Goal: Information Seeking & Learning: Find specific fact

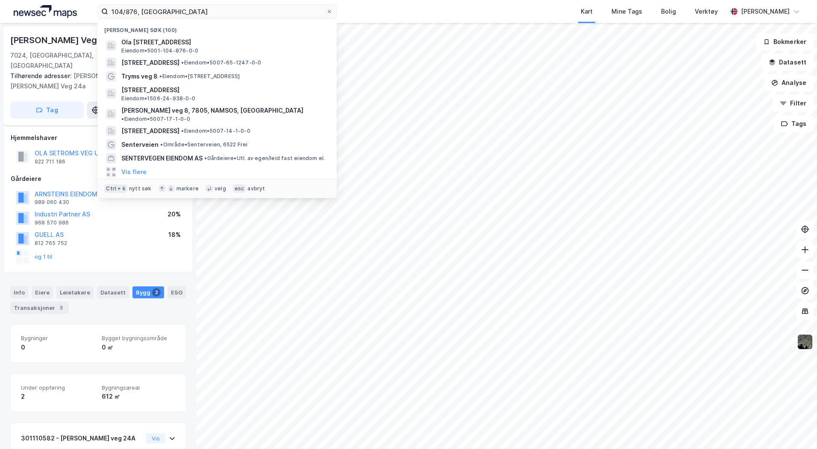
click at [172, 14] on input "104/876, [GEOGRAPHIC_DATA]" at bounding box center [217, 11] width 218 height 13
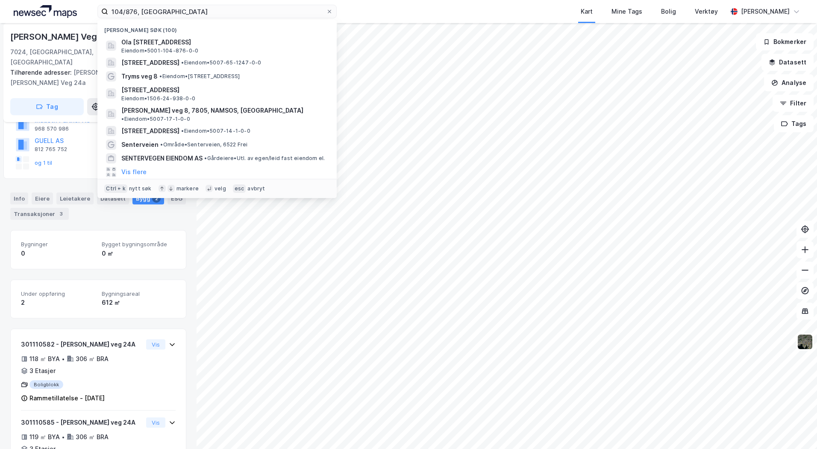
click at [172, 14] on input "104/876, [GEOGRAPHIC_DATA]" at bounding box center [217, 11] width 218 height 13
drag, startPoint x: 0, startPoint y: 0, endPoint x: 172, endPoint y: 13, distance: 172.2
click at [172, 13] on input "104/876, [GEOGRAPHIC_DATA]" at bounding box center [217, 11] width 218 height 13
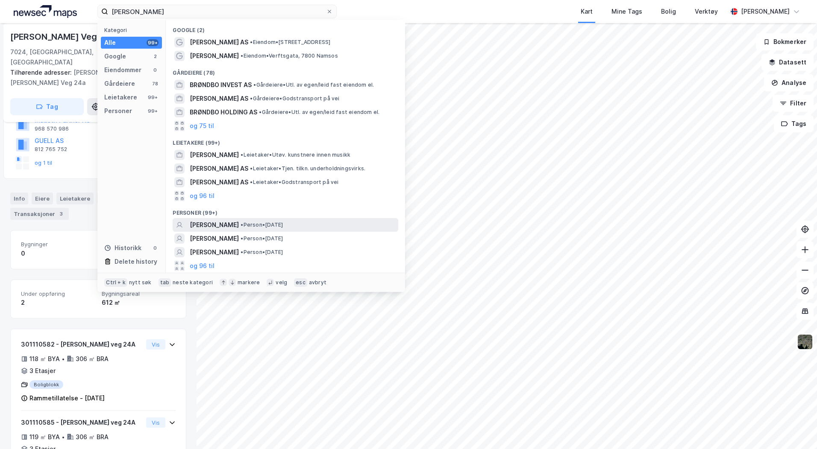
click at [225, 223] on span "[PERSON_NAME]" at bounding box center [214, 225] width 49 height 10
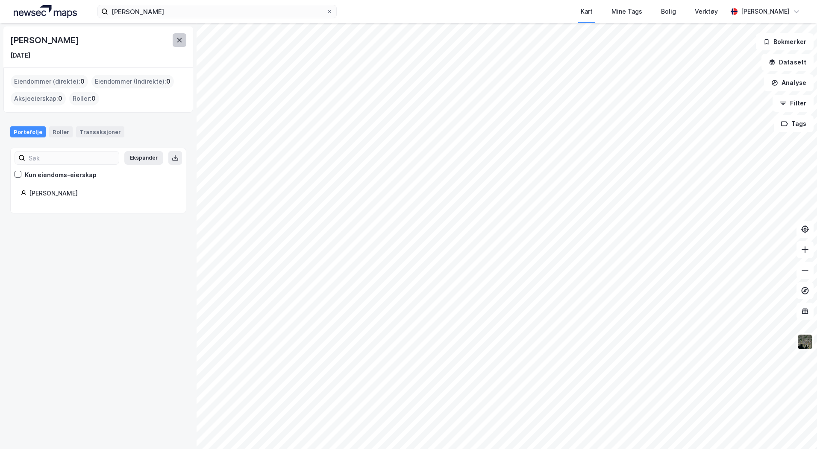
click at [176, 35] on button at bounding box center [180, 40] width 14 height 14
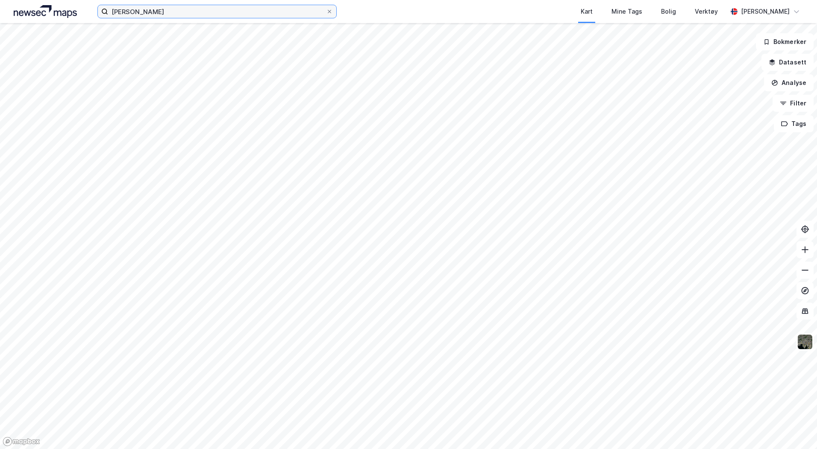
click at [154, 18] on input "[PERSON_NAME]" at bounding box center [217, 11] width 218 height 13
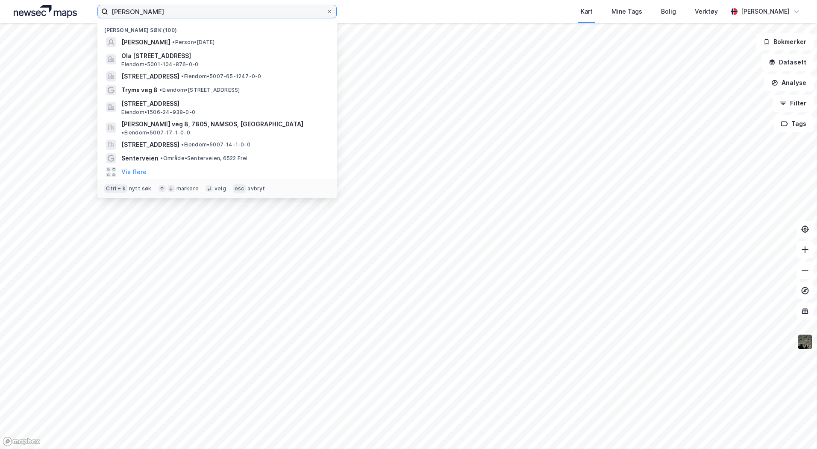
click at [154, 15] on input "[PERSON_NAME]" at bounding box center [217, 11] width 218 height 13
click at [161, 11] on input "[PERSON_NAME]" at bounding box center [217, 11] width 218 height 13
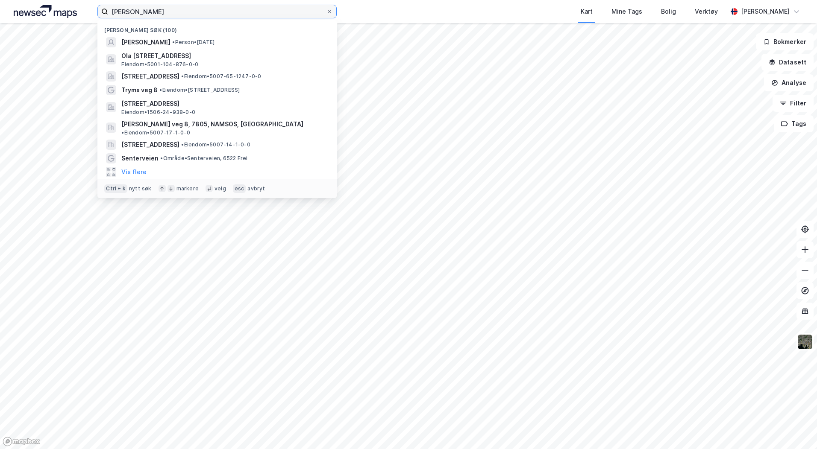
click at [161, 11] on input "[PERSON_NAME]" at bounding box center [217, 11] width 218 height 13
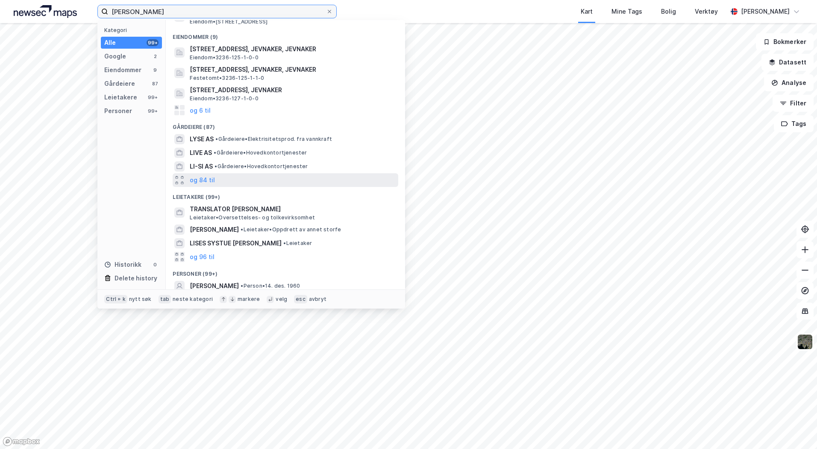
scroll to position [87, 0]
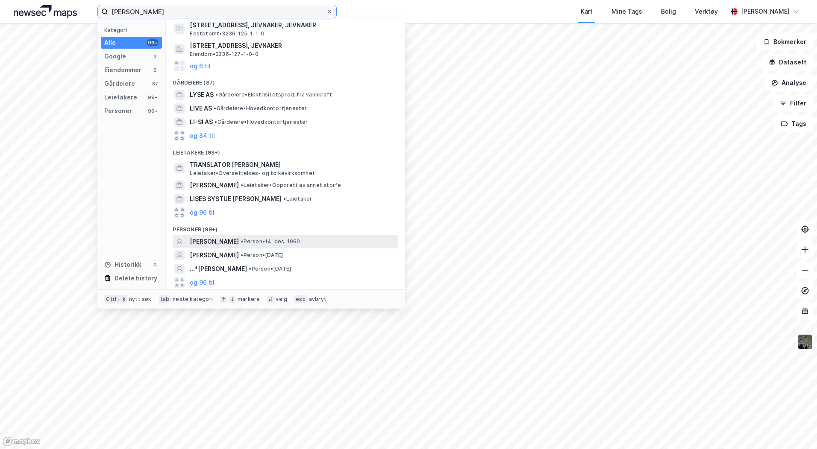
type input "[PERSON_NAME]"
click at [233, 238] on span "[PERSON_NAME]" at bounding box center [214, 242] width 49 height 10
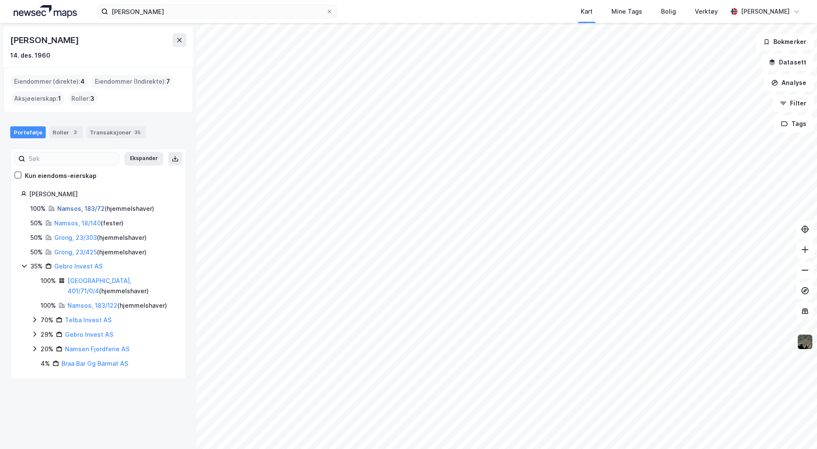
click at [72, 209] on link "Namsos, 183/72" at bounding box center [80, 208] width 47 height 7
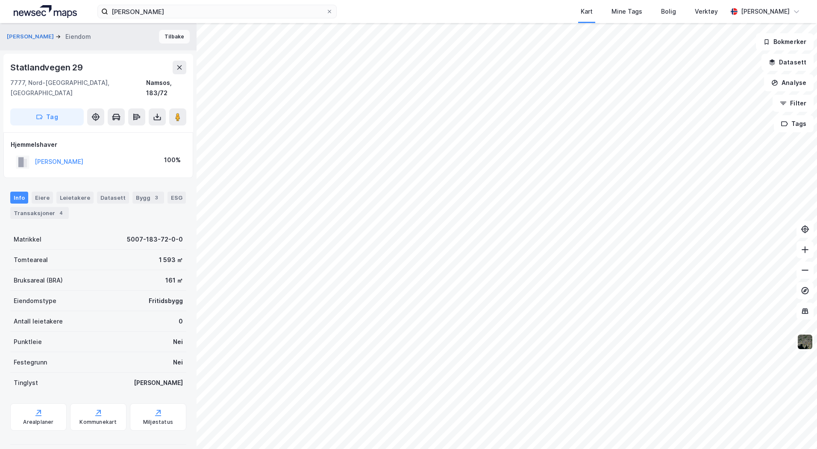
click at [159, 40] on button "Tilbake" at bounding box center [174, 37] width 31 height 14
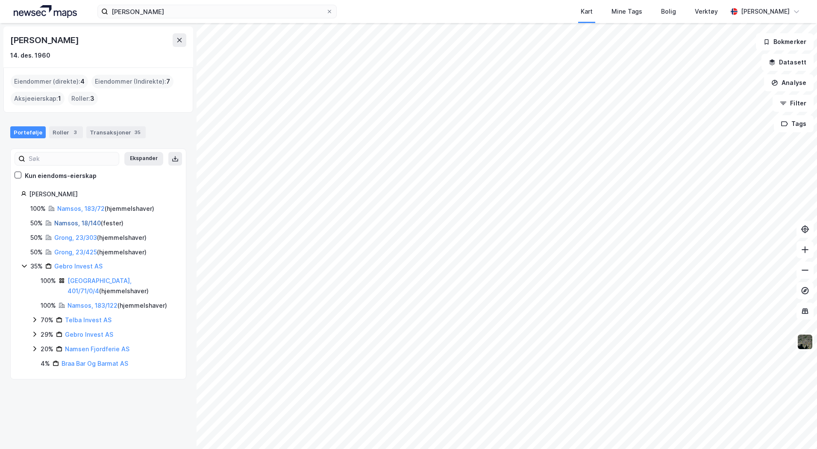
click at [91, 222] on link "Namsos, 18/140" at bounding box center [77, 223] width 47 height 7
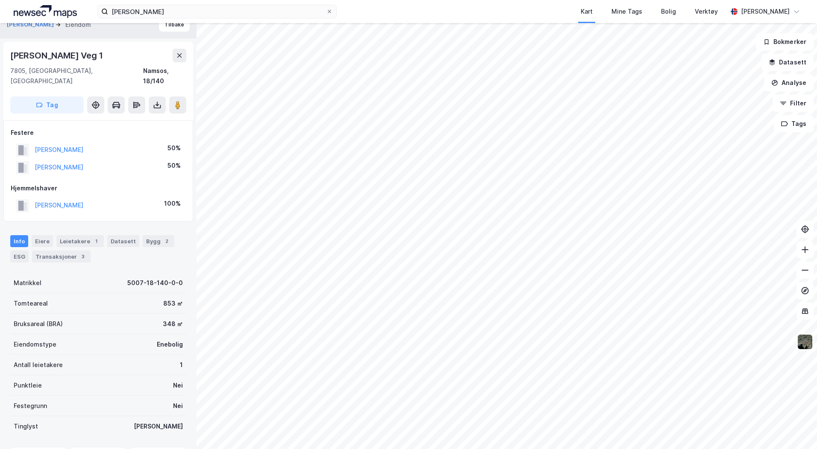
scroll to position [55, 0]
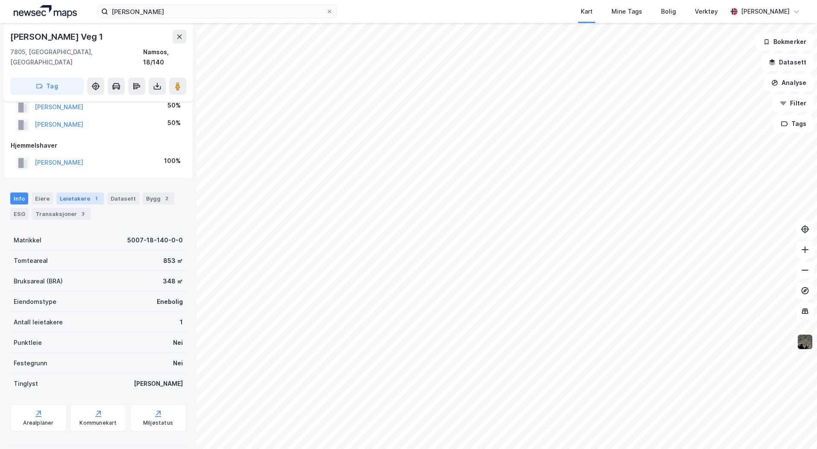
click at [78, 193] on div "Leietakere 1" at bounding box center [79, 199] width 47 height 12
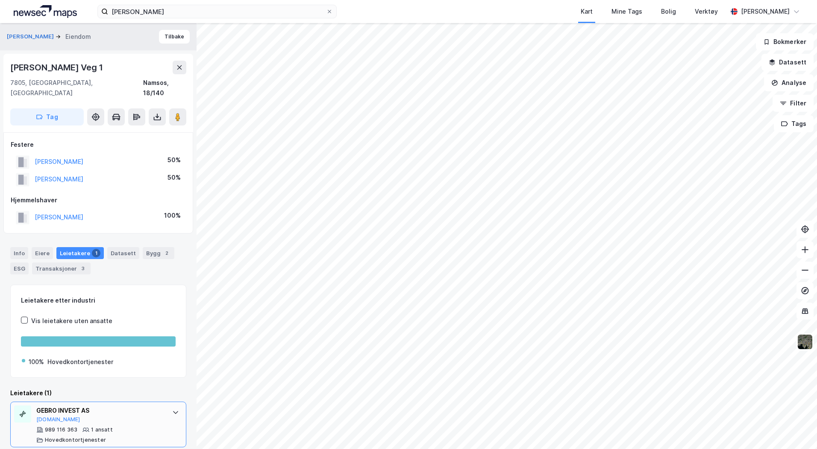
click at [119, 406] on div "GEBRO INVEST AS" at bounding box center [99, 411] width 127 height 10
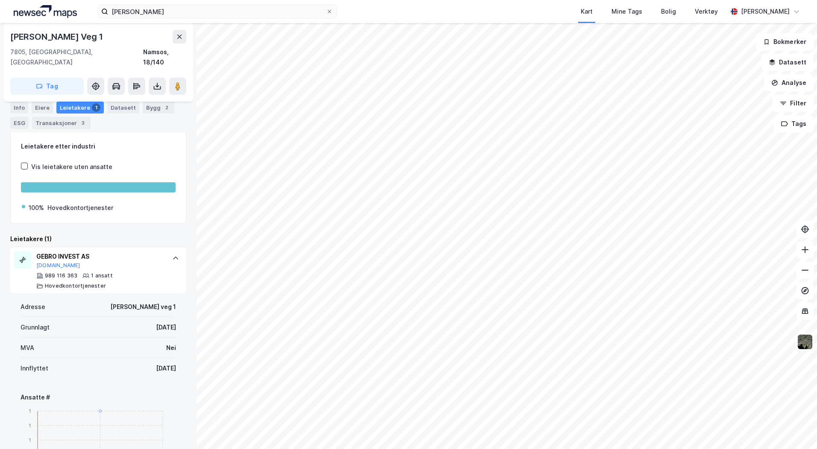
scroll to position [50, 0]
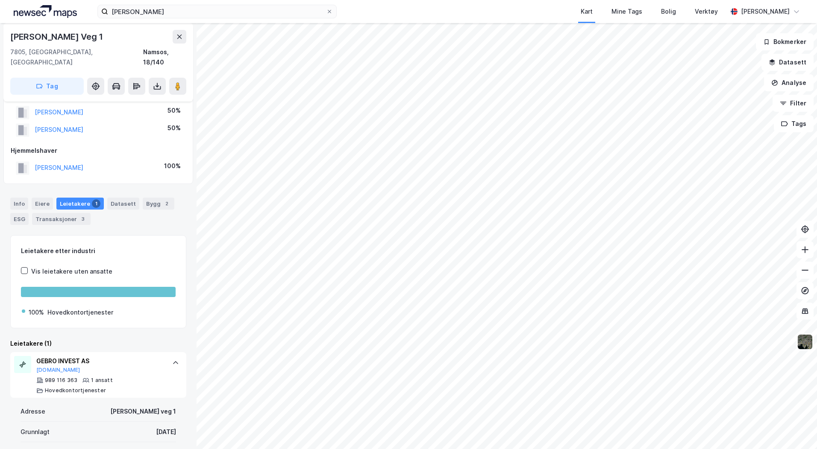
click at [812, 350] on button at bounding box center [804, 342] width 17 height 17
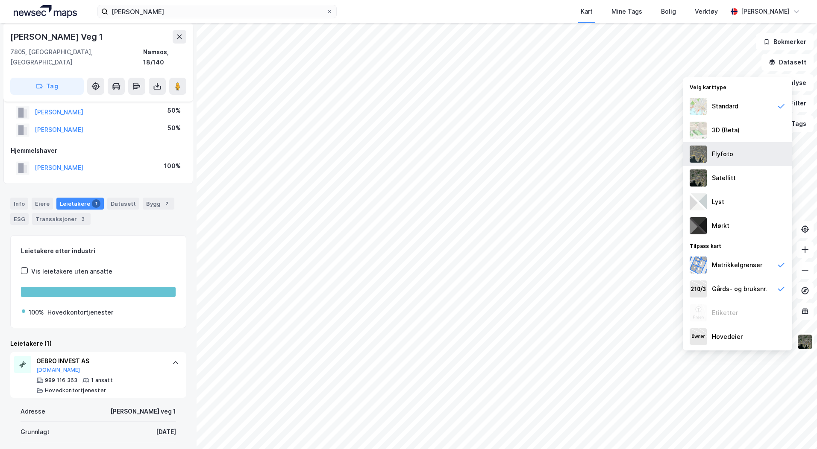
click at [738, 155] on div "Flyfoto" at bounding box center [736, 154] width 109 height 24
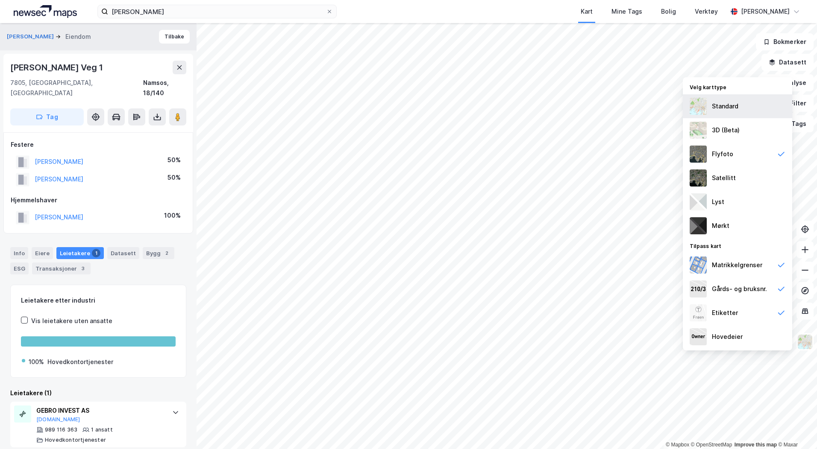
click at [737, 101] on div "Standard" at bounding box center [736, 106] width 109 height 24
click at [164, 36] on button "Tilbake" at bounding box center [174, 37] width 31 height 14
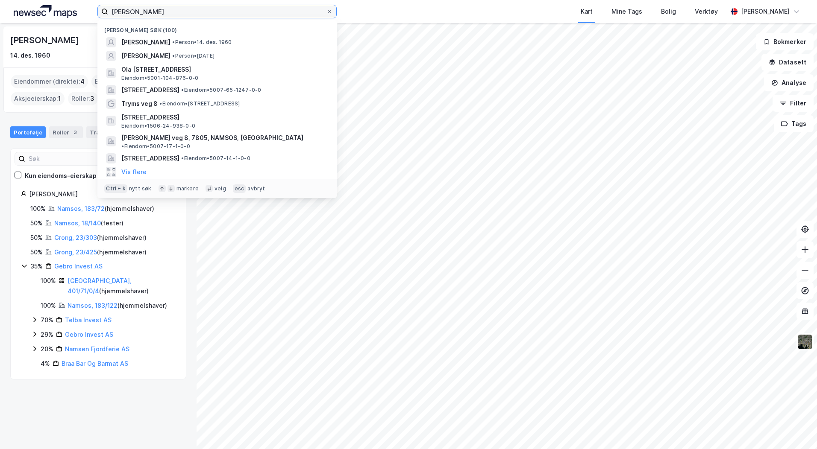
click at [164, 15] on input "[PERSON_NAME]" at bounding box center [217, 11] width 218 height 13
drag, startPoint x: 146, startPoint y: 55, endPoint x: 370, endPoint y: 19, distance: 227.0
click at [367, 19] on div "[PERSON_NAME] søk (100) [PERSON_NAME] • Person • [DATE] [PERSON_NAME] • Person …" at bounding box center [408, 11] width 817 height 23
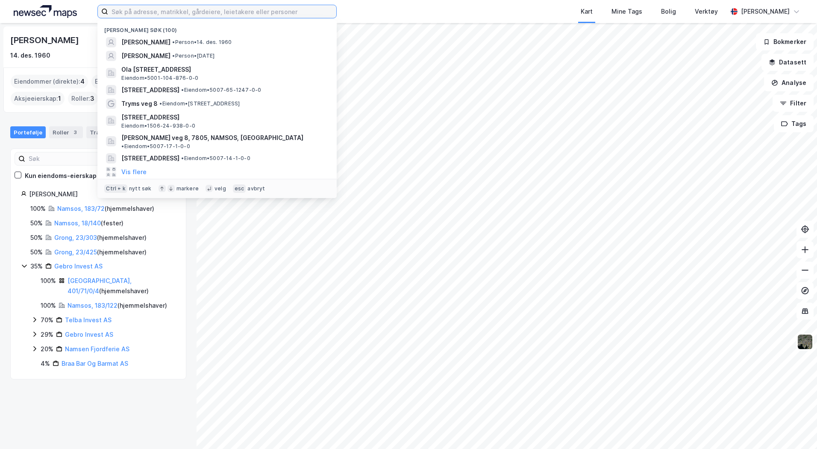
click at [181, 12] on input at bounding box center [222, 11] width 228 height 13
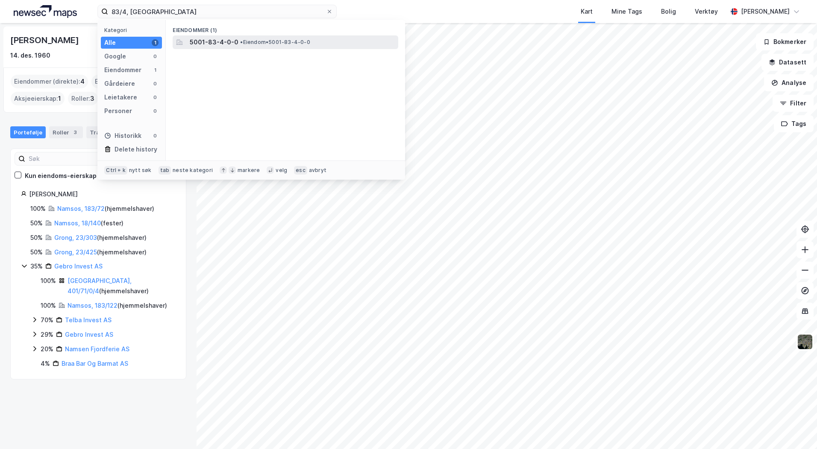
click at [203, 43] on span "5001-83-4-0-0" at bounding box center [214, 42] width 49 height 10
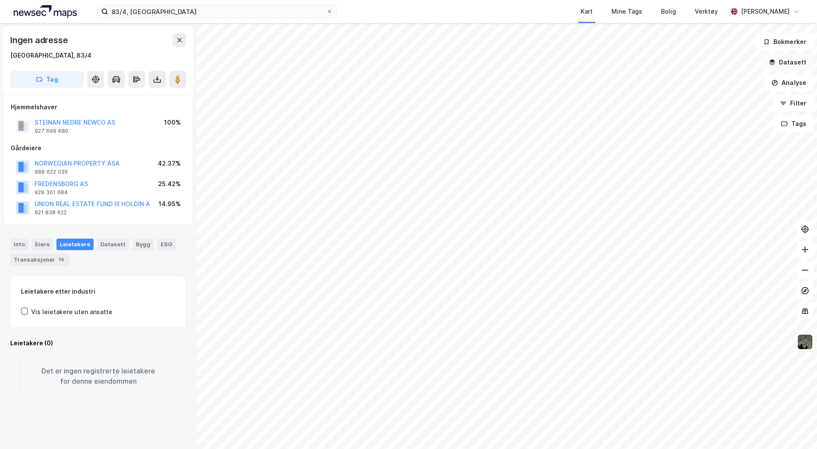
click at [786, 69] on button "Datasett" at bounding box center [787, 62] width 52 height 17
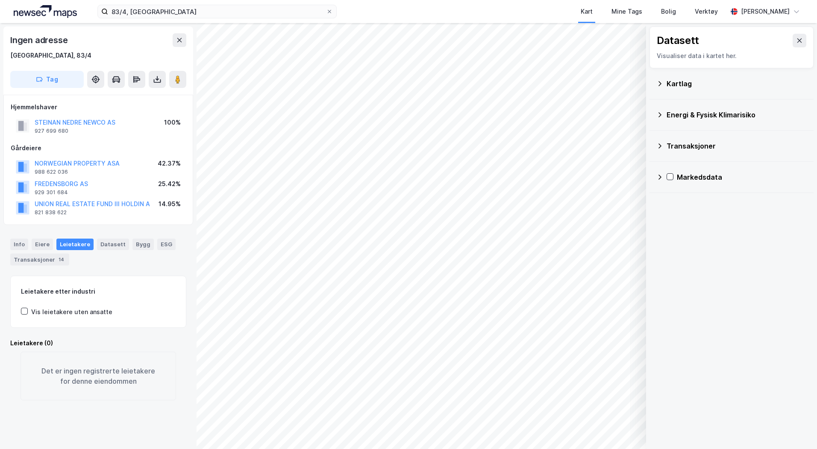
click at [660, 86] on icon at bounding box center [659, 83] width 7 height 7
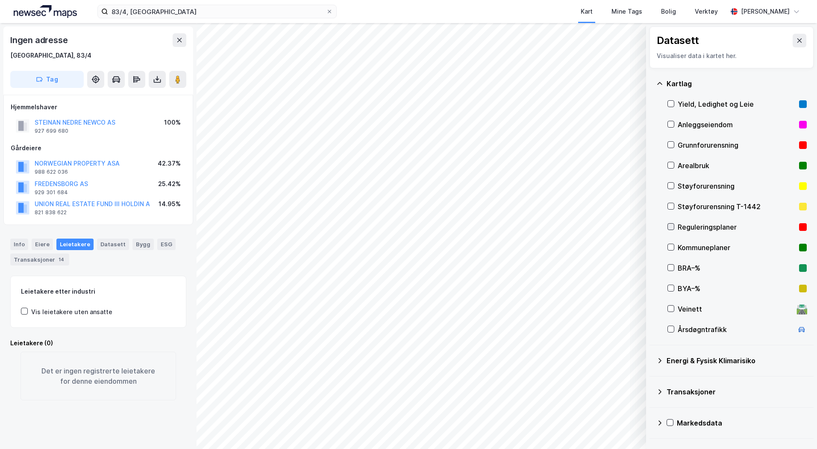
click at [668, 223] on div at bounding box center [670, 226] width 7 height 7
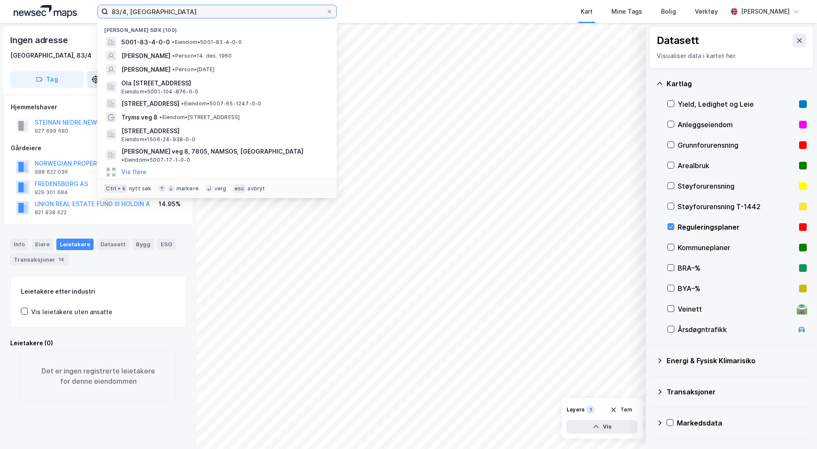
click at [192, 14] on input "83/4, [GEOGRAPHIC_DATA]" at bounding box center [217, 11] width 218 height 13
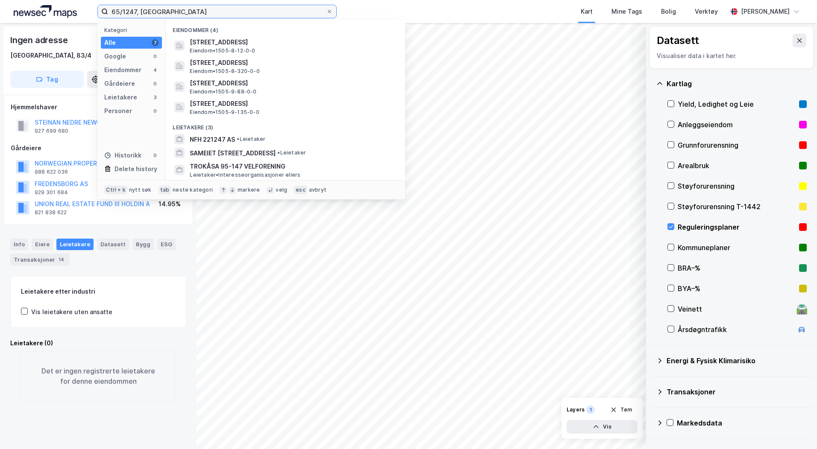
type input "65/1247, [GEOGRAPHIC_DATA]"
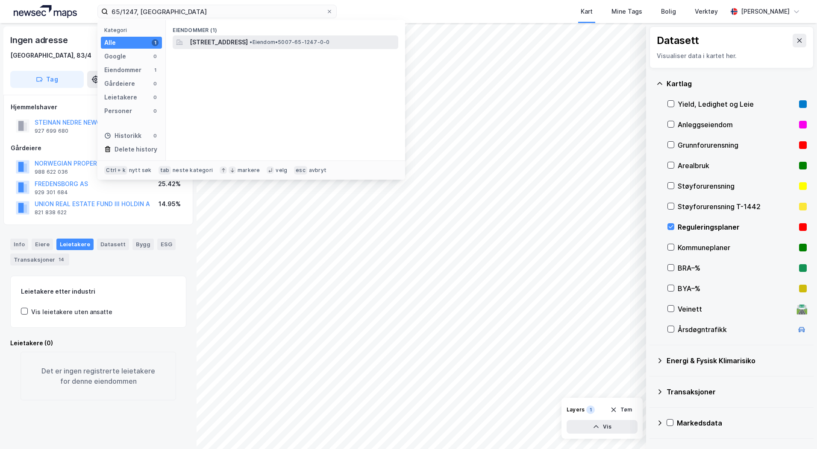
click at [214, 46] on span "[STREET_ADDRESS]" at bounding box center [219, 42] width 58 height 10
